Goal: Contribute content: Contribute content

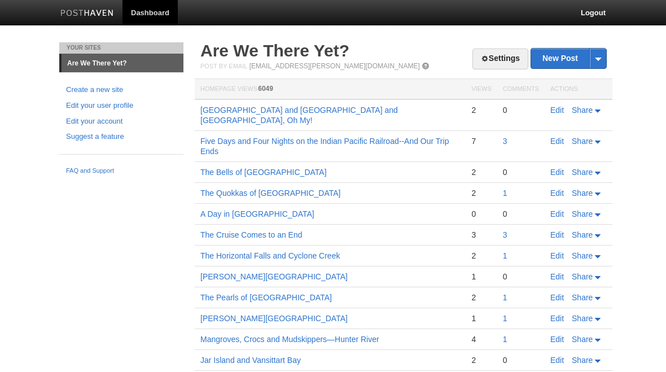
click at [557, 108] on link "Edit" at bounding box center [558, 110] width 14 height 9
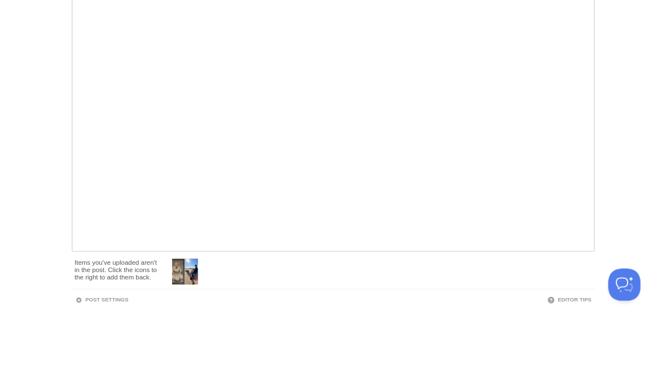
scroll to position [116, 0]
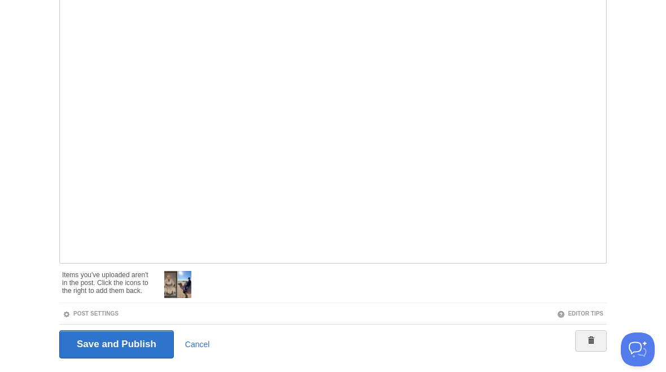
click at [138, 343] on input "Save and Publish" at bounding box center [116, 344] width 115 height 28
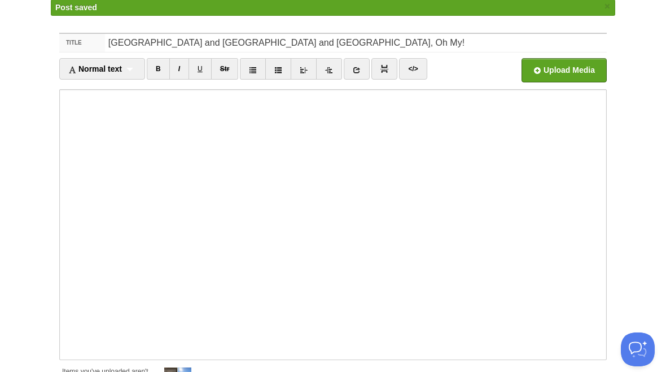
scroll to position [42, 0]
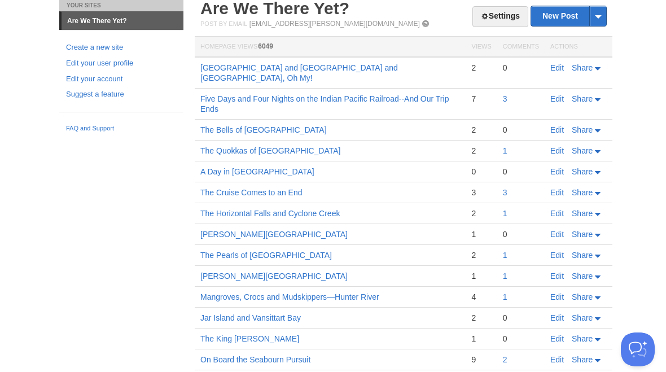
click at [574, 15] on link "New Post" at bounding box center [568, 16] width 75 height 20
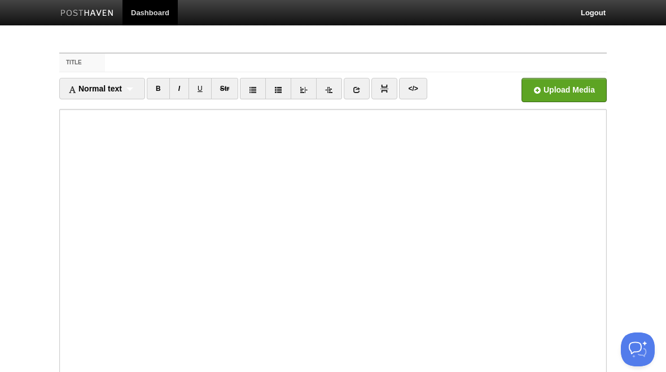
click at [142, 63] on input "Title" at bounding box center [356, 63] width 502 height 18
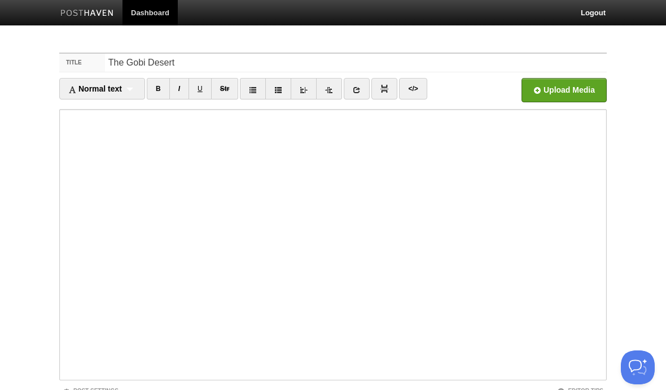
type input "The Gobi Desert"
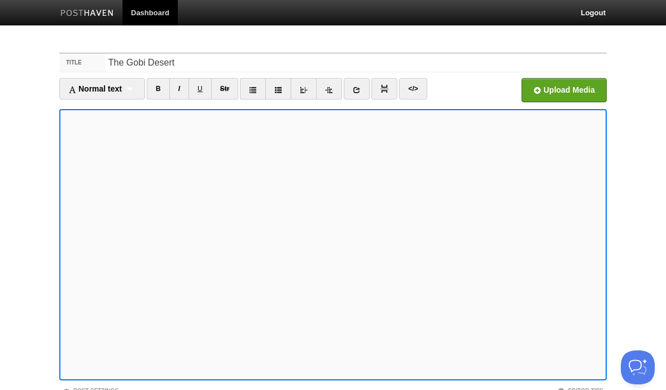
click at [184, 91] on link "I" at bounding box center [179, 88] width 20 height 21
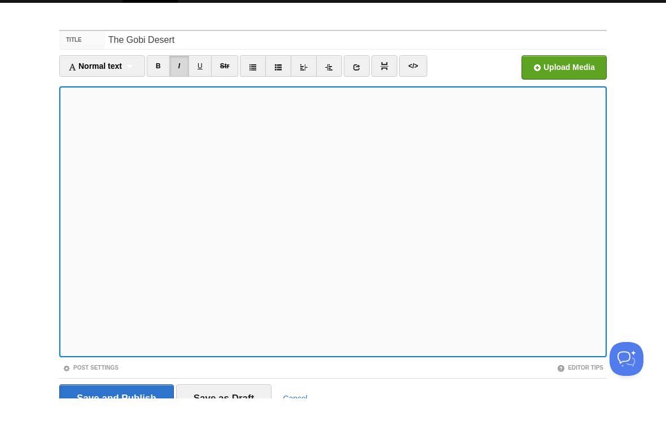
click at [564, 69] on input "file" at bounding box center [223, 93] width 855 height 58
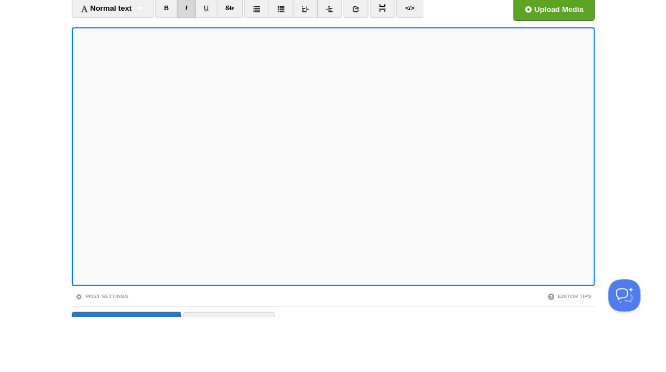
scroll to position [80, 0]
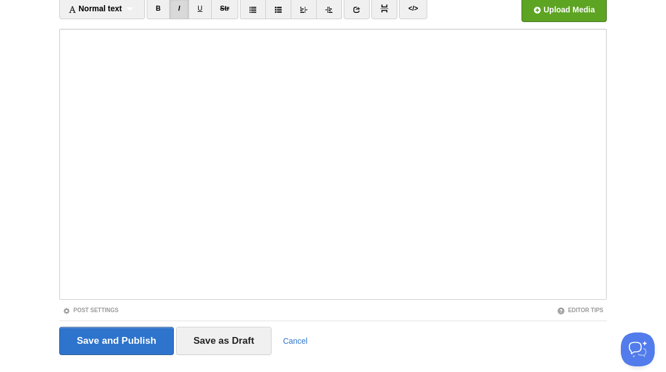
click at [233, 349] on input "Save as Draft" at bounding box center [224, 341] width 96 height 28
